Goal: Check status: Check status

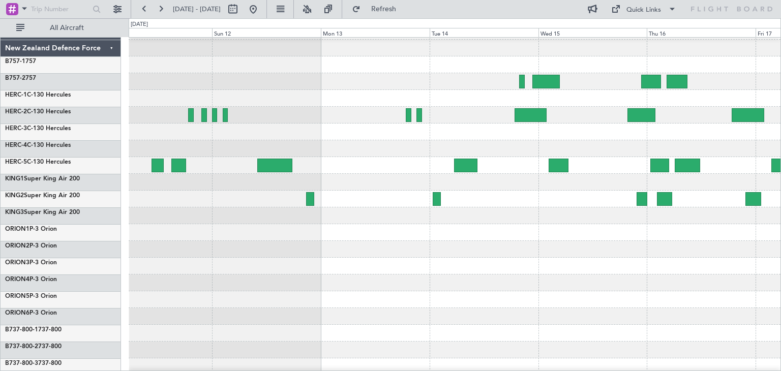
click at [219, 265] on div at bounding box center [455, 266] width 652 height 17
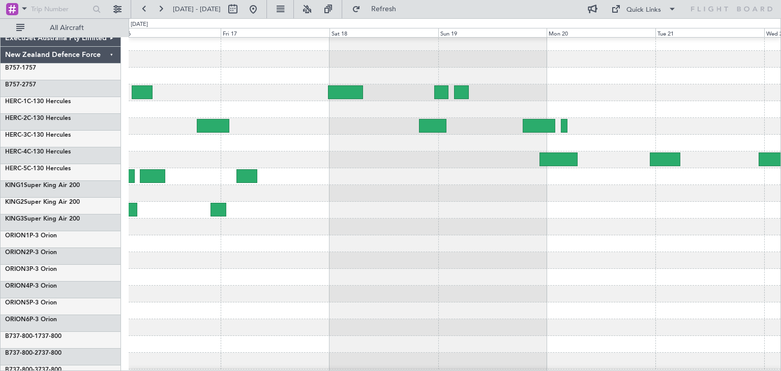
scroll to position [2, 0]
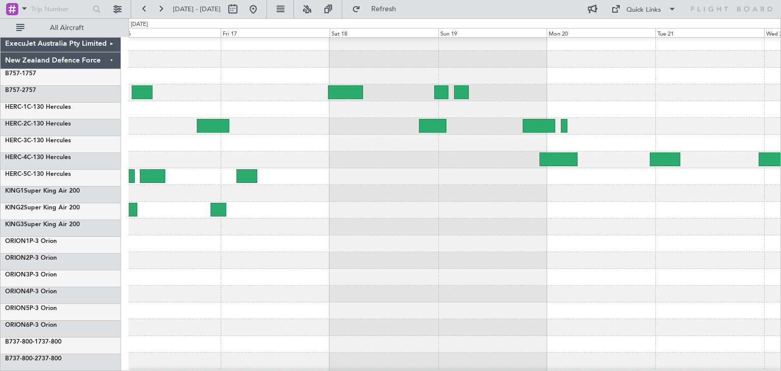
click at [165, 308] on div at bounding box center [455, 310] width 652 height 17
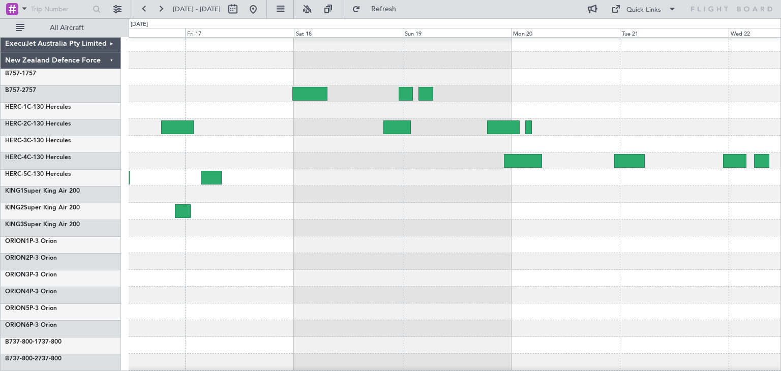
scroll to position [0, 0]
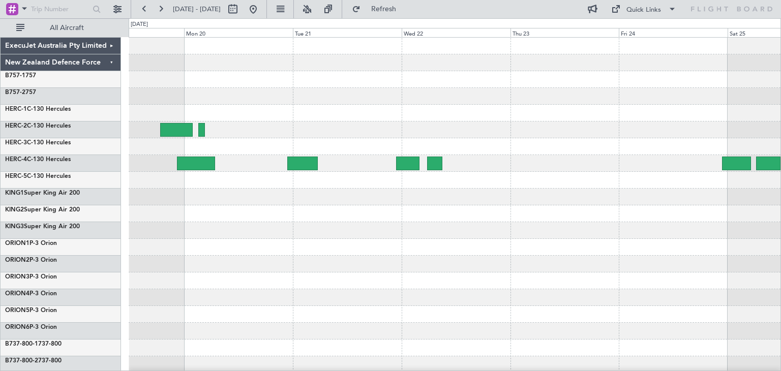
click at [313, 225] on div at bounding box center [455, 247] width 652 height 419
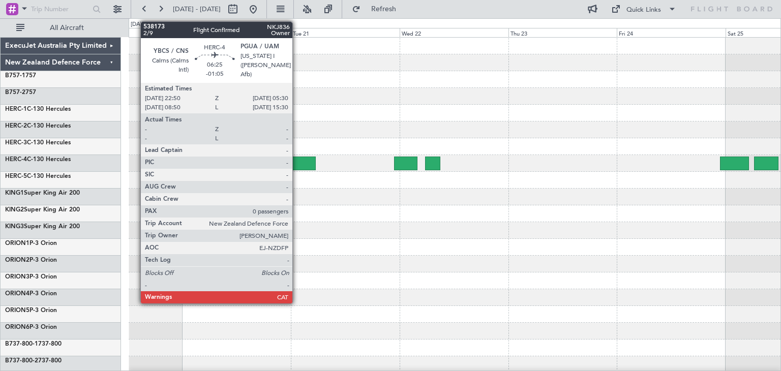
click at [297, 161] on div at bounding box center [300, 164] width 30 height 14
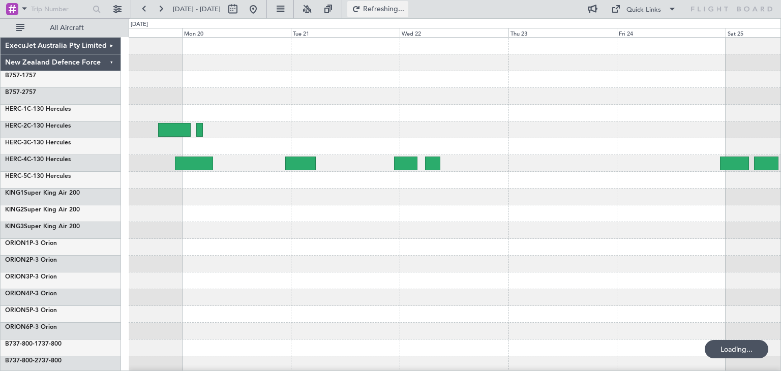
click at [405, 9] on span "Refreshing..." at bounding box center [383, 9] width 43 height 7
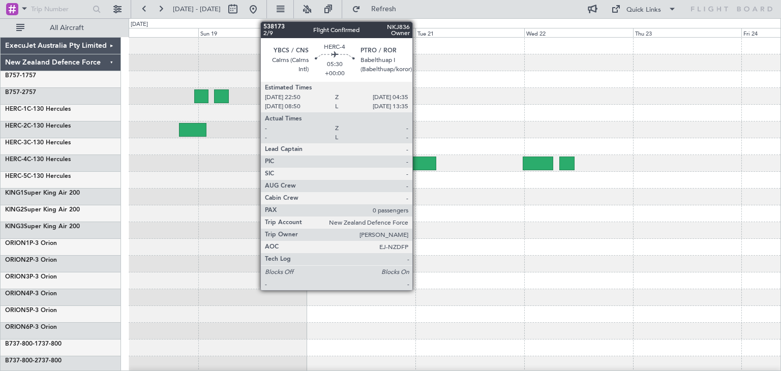
click at [417, 158] on div at bounding box center [423, 164] width 26 height 14
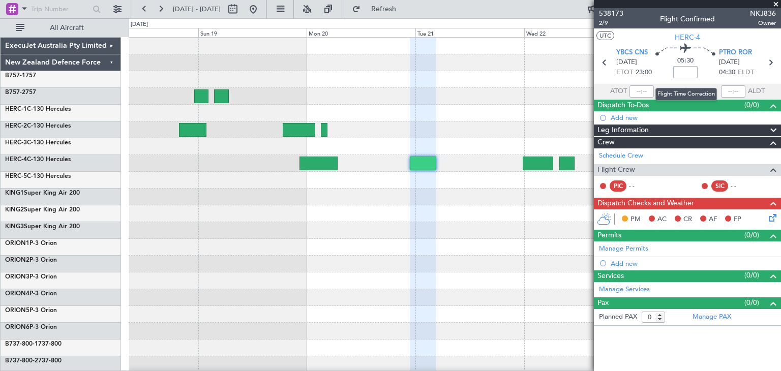
click at [684, 73] on input at bounding box center [685, 72] width 24 height 12
type input "+00:00"
drag, startPoint x: 674, startPoint y: 71, endPoint x: 704, endPoint y: 72, distance: 30.5
click at [704, 72] on div "05:30 +00:00" at bounding box center [685, 63] width 67 height 38
click at [689, 70] on input at bounding box center [685, 72] width 24 height 12
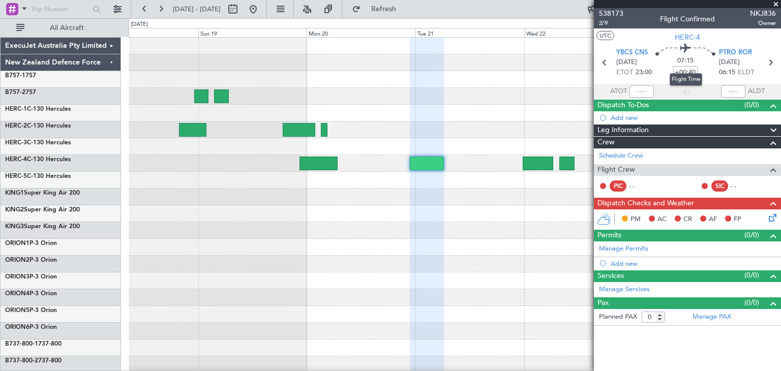
type input "+00:40"
click at [677, 70] on mat-tooltip-component "Flight Time" at bounding box center [685, 79] width 47 height 27
click at [705, 66] on mat-tooltip-component "Flight Time" at bounding box center [685, 79] width 47 height 27
type input "+00:00"
type input "-00:25"
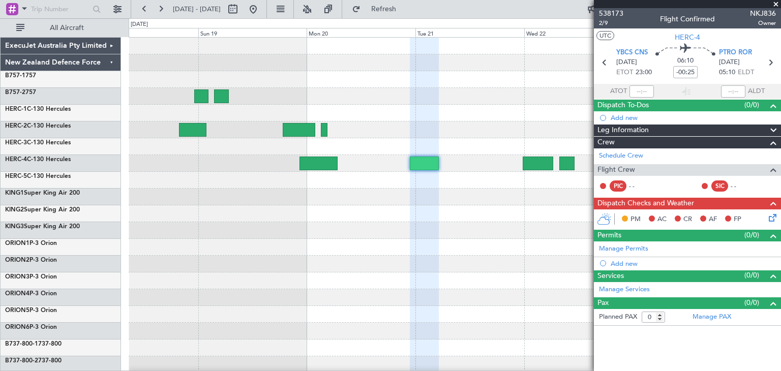
click at [773, 2] on span at bounding box center [776, 4] width 10 height 9
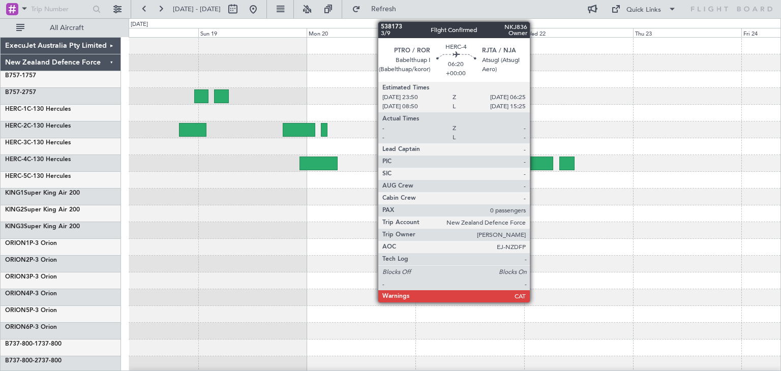
click at [534, 160] on div at bounding box center [538, 164] width 30 height 14
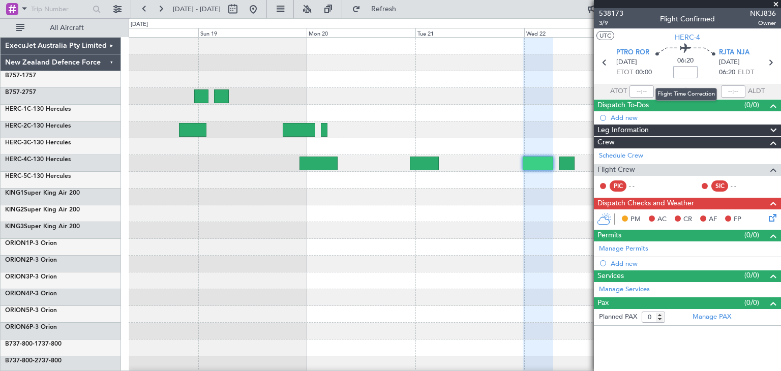
click at [688, 72] on input at bounding box center [685, 72] width 24 height 12
type input "+00:00"
drag, startPoint x: 677, startPoint y: 72, endPoint x: 699, endPoint y: 71, distance: 22.4
click at [699, 71] on div "06:20 +00:00" at bounding box center [685, 63] width 67 height 38
drag, startPoint x: 678, startPoint y: 70, endPoint x: 703, endPoint y: 72, distance: 25.0
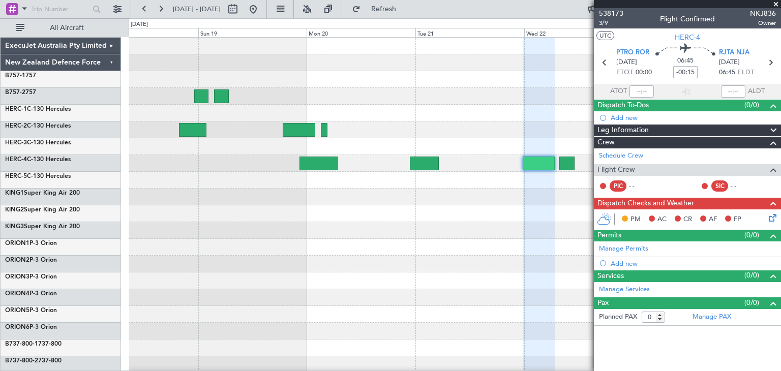
click at [703, 72] on div "06:45 -00:15" at bounding box center [685, 63] width 67 height 38
type input "-"
type input "+00:00"
type input "-00:55"
click at [776, 3] on span at bounding box center [776, 4] width 10 height 9
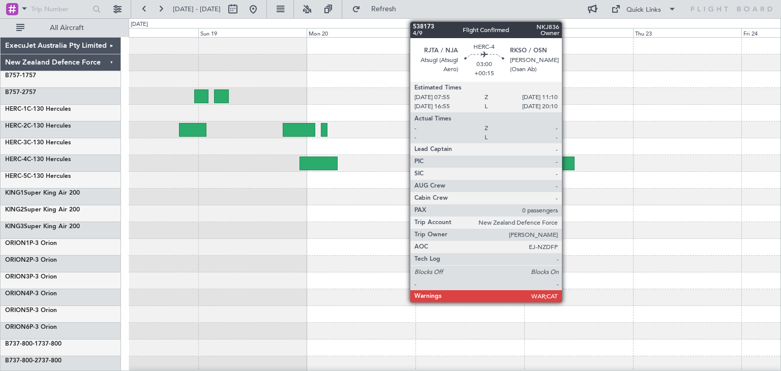
click at [566, 162] on div at bounding box center [566, 164] width 15 height 14
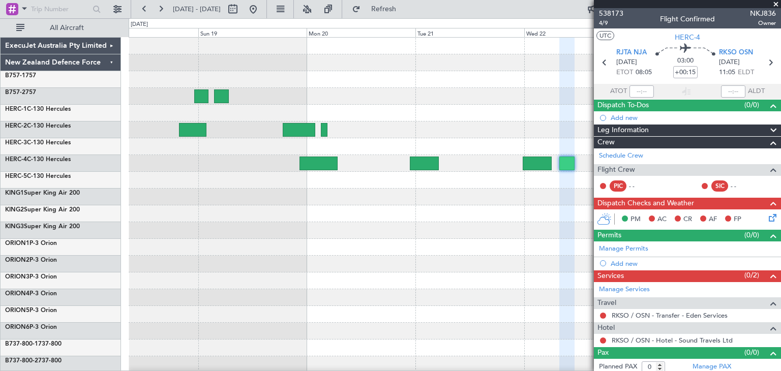
click at [777, 4] on span at bounding box center [776, 4] width 10 height 9
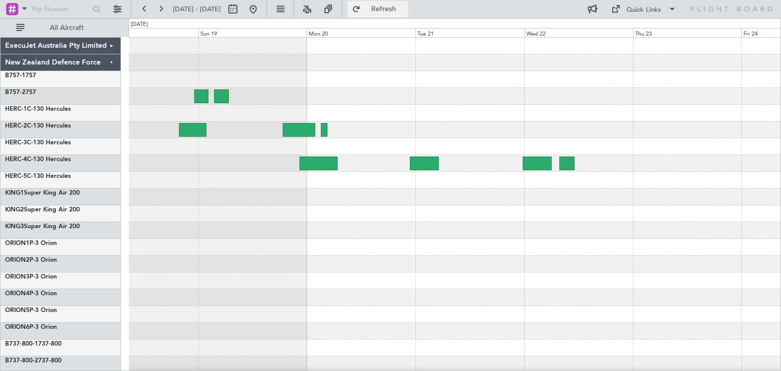
click at [405, 7] on span "Refresh" at bounding box center [383, 9] width 43 height 7
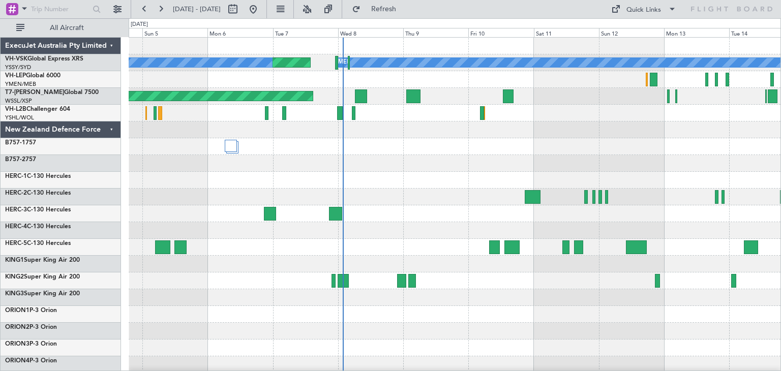
click at [461, 136] on div at bounding box center [455, 129] width 652 height 17
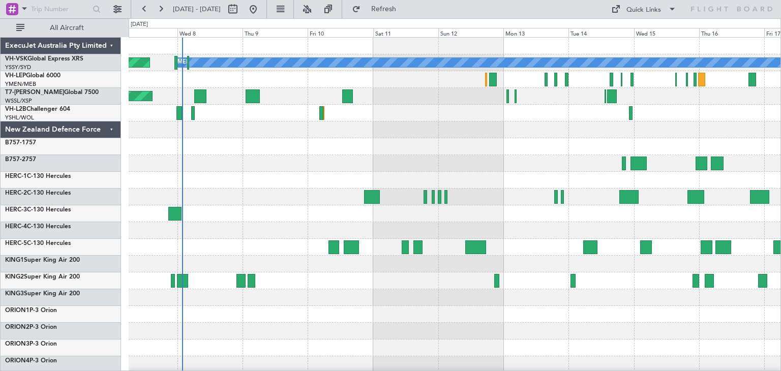
click at [248, 183] on div "Planned Maint Sydney ([PERSON_NAME] Intl) [PERSON_NAME] No Crew Planned Maint […" at bounding box center [455, 281] width 652 height 486
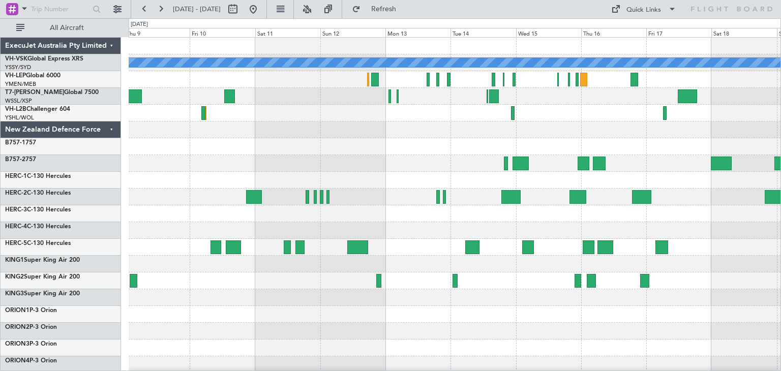
click at [620, 134] on div "[PERSON_NAME] Planned Maint Sydney ([PERSON_NAME] Intl) No Crew Planned Maint […" at bounding box center [455, 281] width 652 height 486
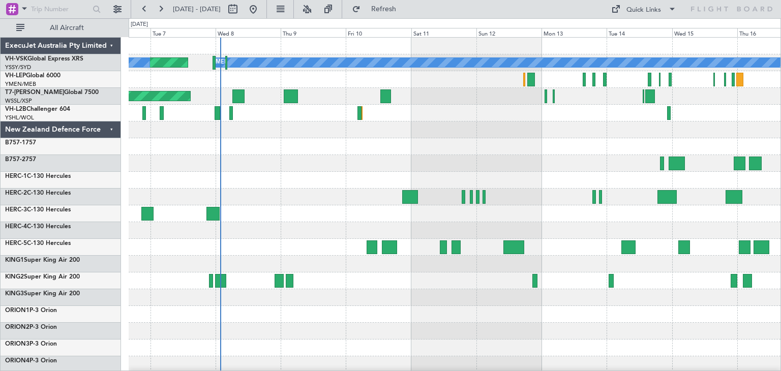
click at [112, 46] on div "ExecuJet Australia Pty Limited" at bounding box center [61, 46] width 120 height 17
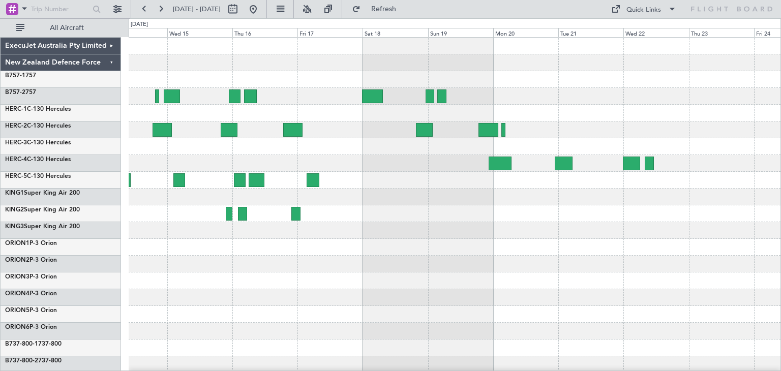
click at [22, 287] on div "ExecuJet Australia Pty Limited New Zealand Defence Force B757-1 757 B757-2 757 …" at bounding box center [390, 194] width 781 height 353
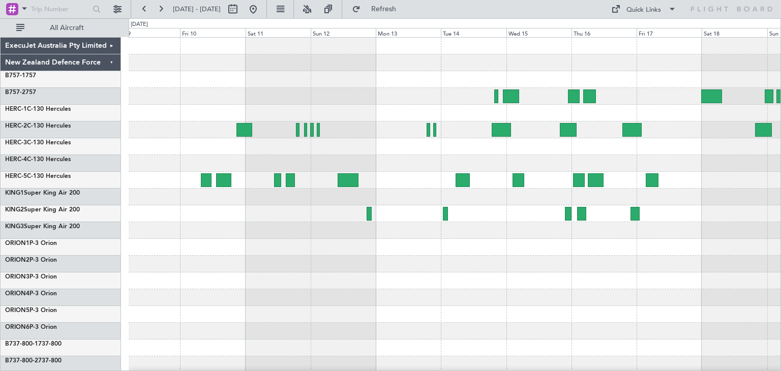
click at [652, 289] on div at bounding box center [455, 247] width 652 height 419
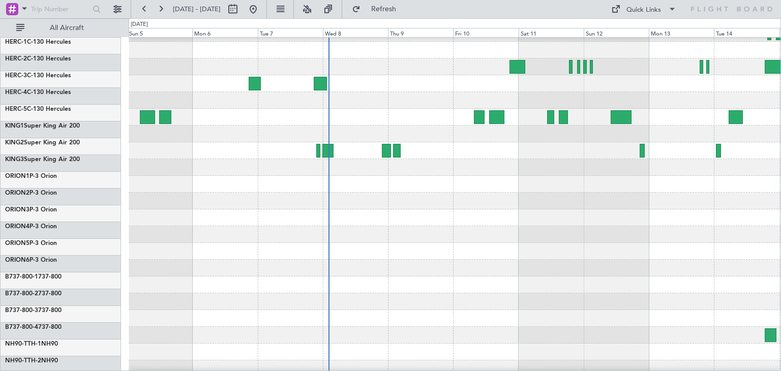
scroll to position [58, 0]
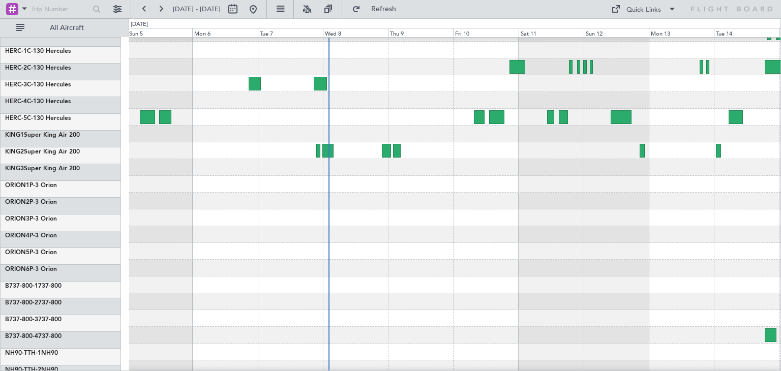
click at [471, 288] on div at bounding box center [455, 284] width 652 height 17
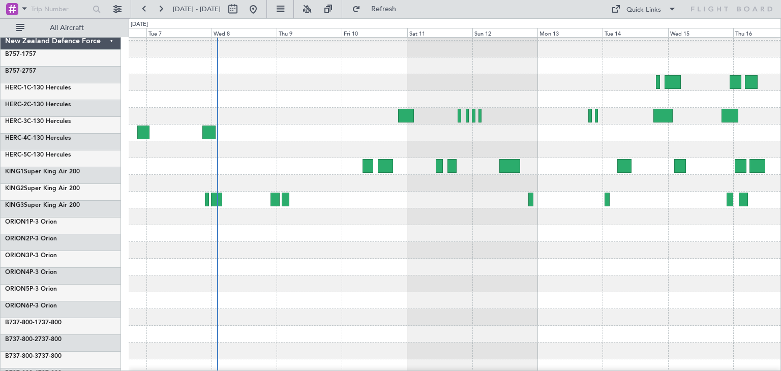
scroll to position [0, 0]
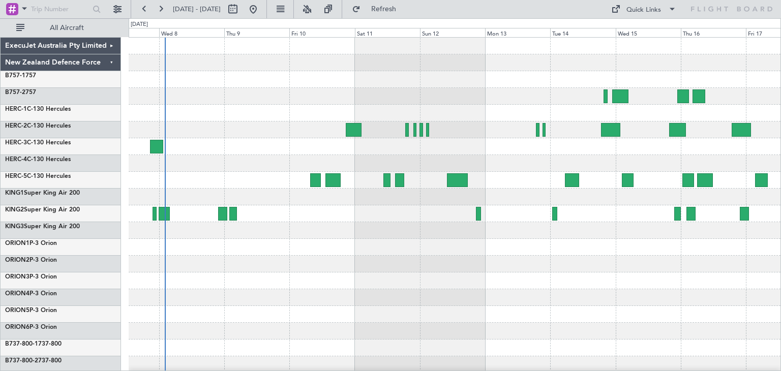
click at [333, 261] on div at bounding box center [455, 247] width 652 height 419
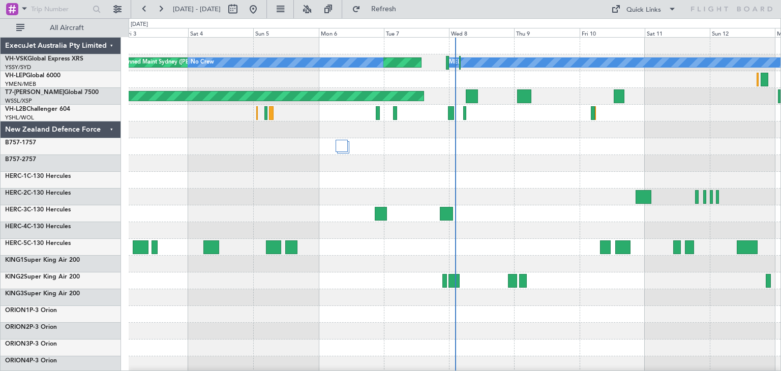
click at [109, 46] on div "ExecuJet Australia Pty Limited" at bounding box center [61, 46] width 120 height 17
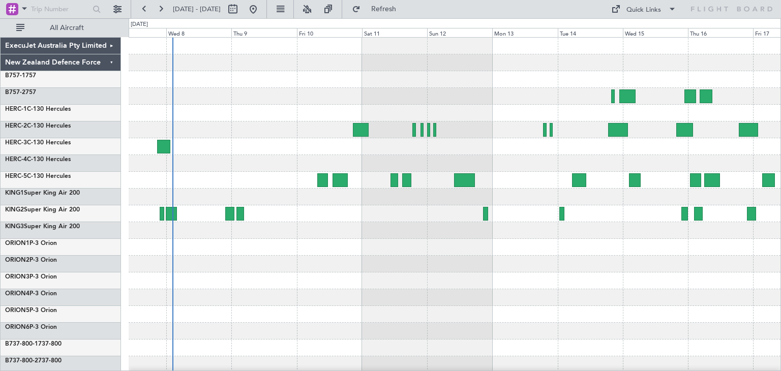
click at [244, 134] on div at bounding box center [455, 247] width 652 height 419
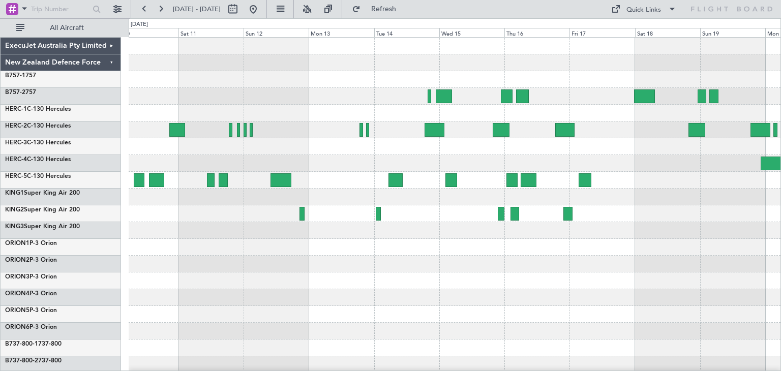
click at [319, 149] on div at bounding box center [455, 146] width 652 height 17
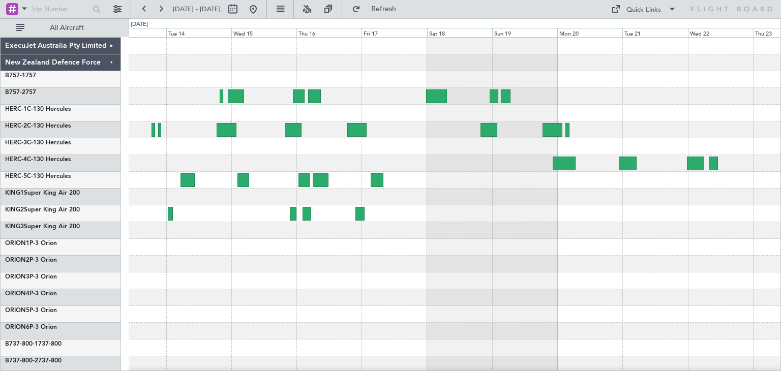
click at [500, 186] on div at bounding box center [455, 180] width 652 height 17
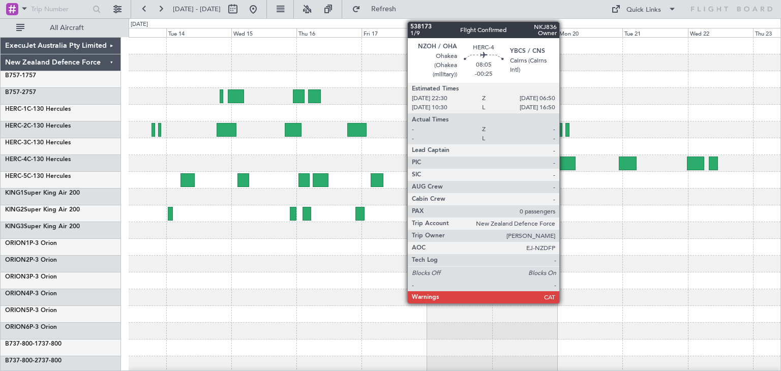
click at [564, 158] on div at bounding box center [563, 164] width 23 height 14
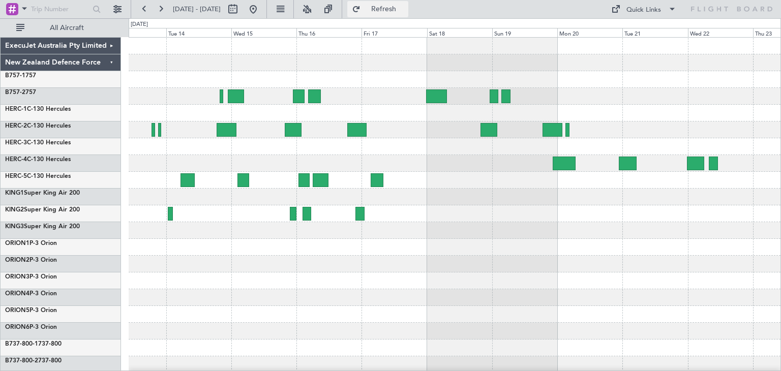
click at [405, 9] on span "Refresh" at bounding box center [383, 9] width 43 height 7
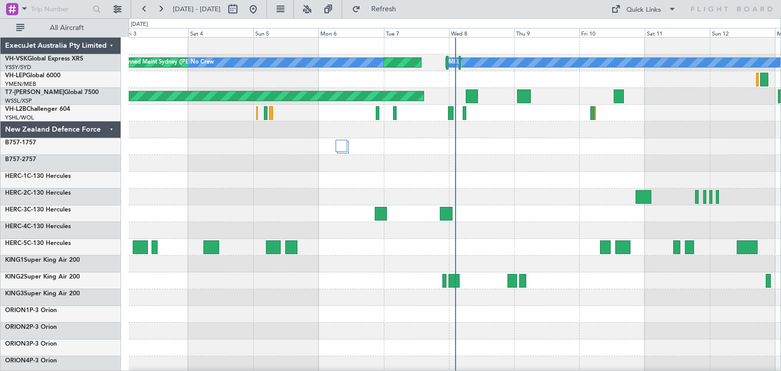
click at [112, 49] on div "ExecuJet Australia Pty Limited" at bounding box center [61, 46] width 120 height 17
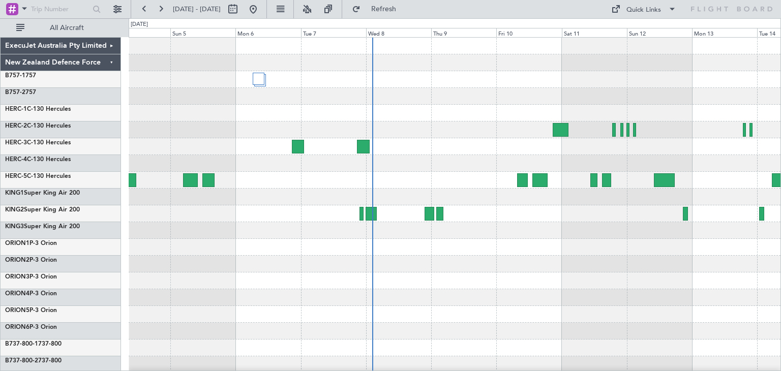
click at [543, 263] on div at bounding box center [455, 247] width 652 height 419
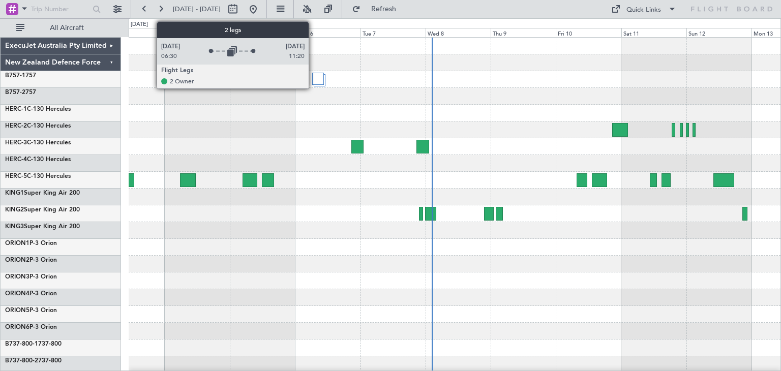
click at [313, 81] on div at bounding box center [318, 79] width 12 height 12
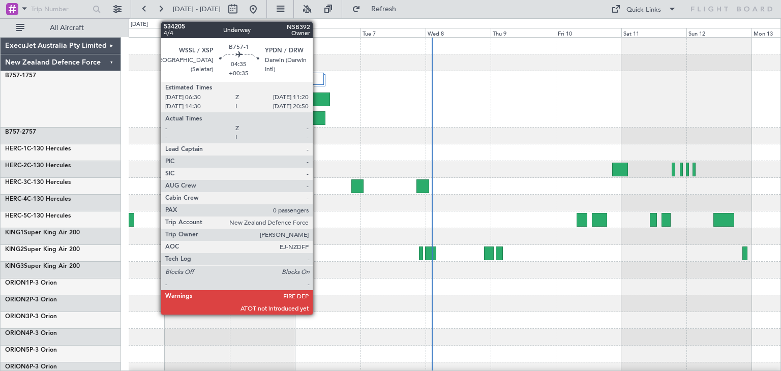
click at [317, 119] on div at bounding box center [318, 118] width 13 height 14
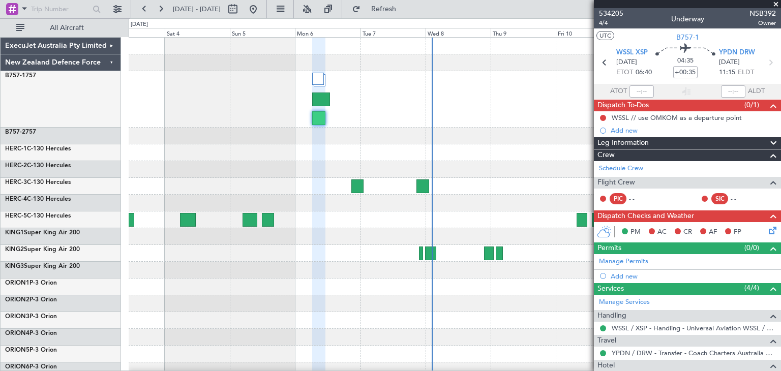
click at [776, 2] on span at bounding box center [776, 4] width 10 height 9
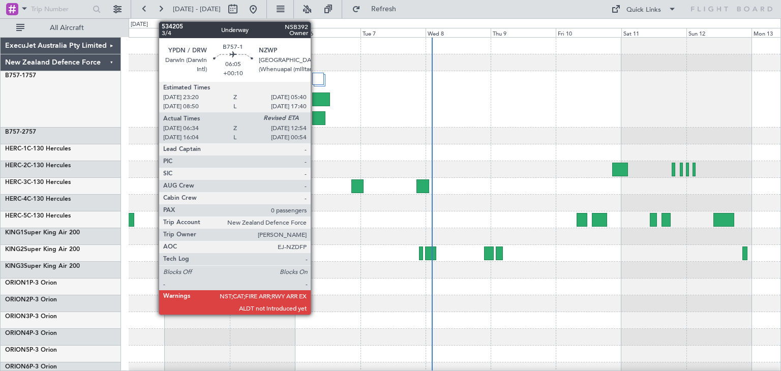
click at [315, 95] on div at bounding box center [320, 100] width 17 height 14
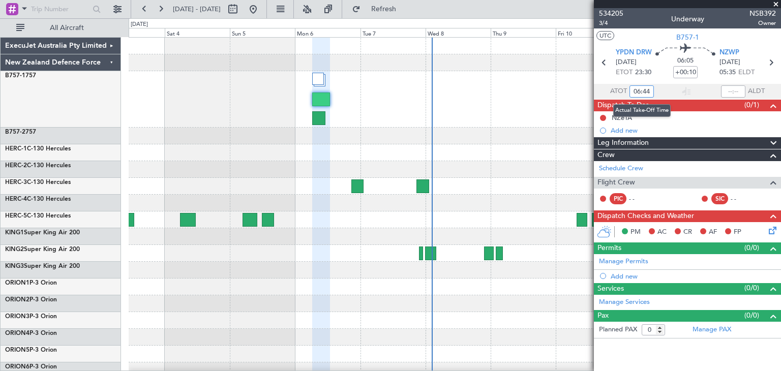
click at [647, 90] on input "06:44" at bounding box center [641, 91] width 24 height 12
click at [634, 91] on input "06:44" at bounding box center [641, 91] width 24 height 12
click at [639, 91] on input "06:44" at bounding box center [641, 91] width 24 height 12
drag, startPoint x: 648, startPoint y: 90, endPoint x: 632, endPoint y: 91, distance: 16.3
click at [632, 91] on input "06:44" at bounding box center [641, 91] width 24 height 12
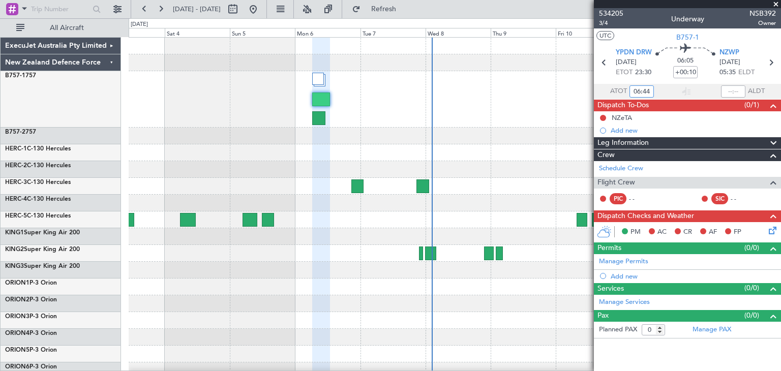
click at [532, 84] on div at bounding box center [455, 99] width 652 height 56
click at [642, 89] on input "06:44" at bounding box center [641, 91] width 24 height 12
drag, startPoint x: 644, startPoint y: 90, endPoint x: 650, endPoint y: 90, distance: 5.6
click at [650, 90] on input "06:44" at bounding box center [641, 91] width 24 height 12
click at [736, 62] on span "[DATE]" at bounding box center [729, 62] width 21 height 10
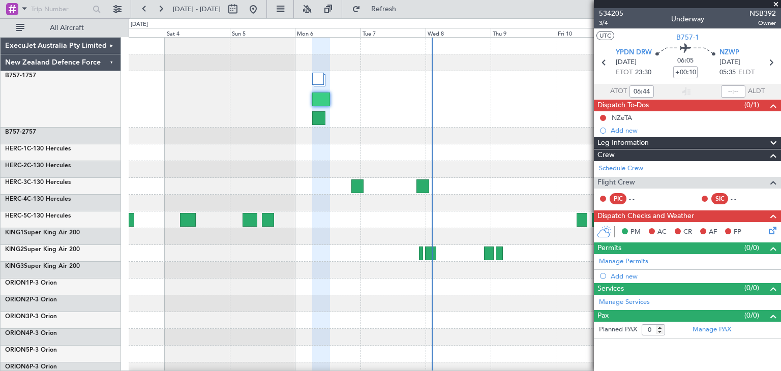
click at [722, 69] on span "05:35" at bounding box center [727, 73] width 16 height 10
click at [690, 72] on input "+00:10" at bounding box center [685, 72] width 24 height 12
click at [702, 78] on div "06:05" at bounding box center [685, 63] width 67 height 38
click at [649, 71] on span "23:30" at bounding box center [643, 73] width 16 height 10
click at [636, 72] on span "23:30" at bounding box center [643, 73] width 16 height 10
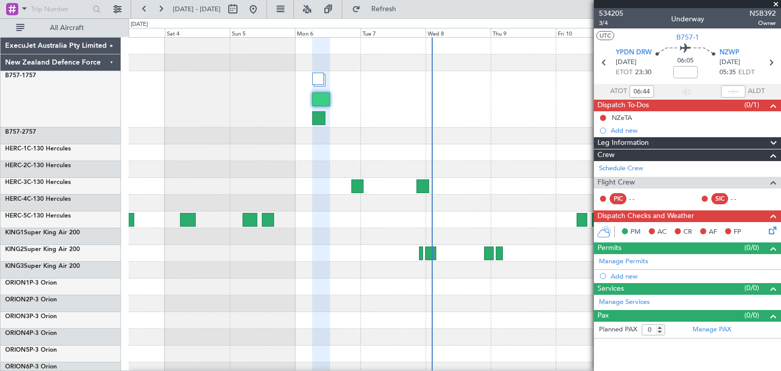
click at [776, 5] on span at bounding box center [776, 4] width 10 height 9
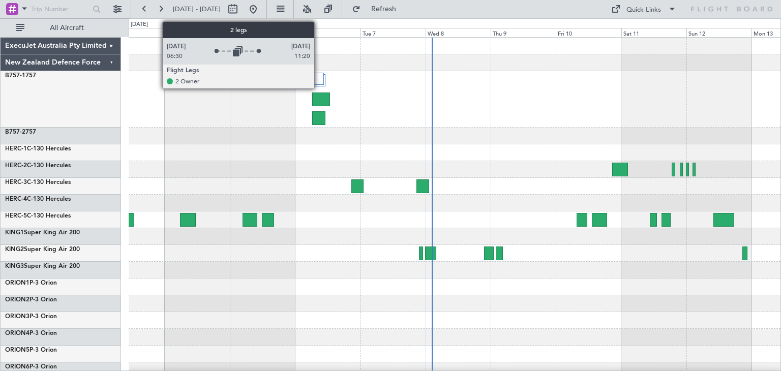
click at [319, 84] on div at bounding box center [318, 79] width 12 height 12
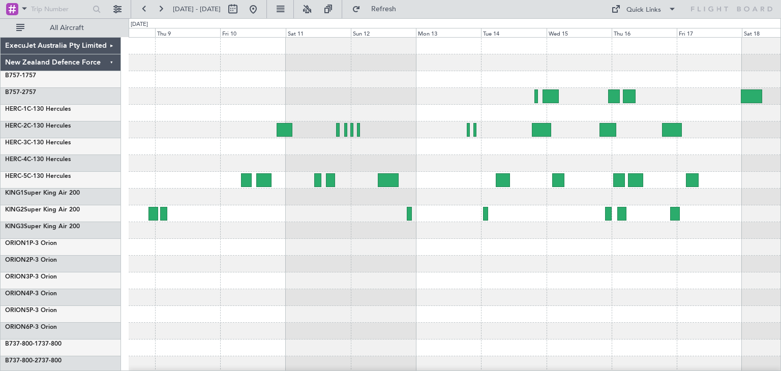
click at [264, 303] on div at bounding box center [455, 247] width 652 height 419
